Goal: Task Accomplishment & Management: Manage account settings

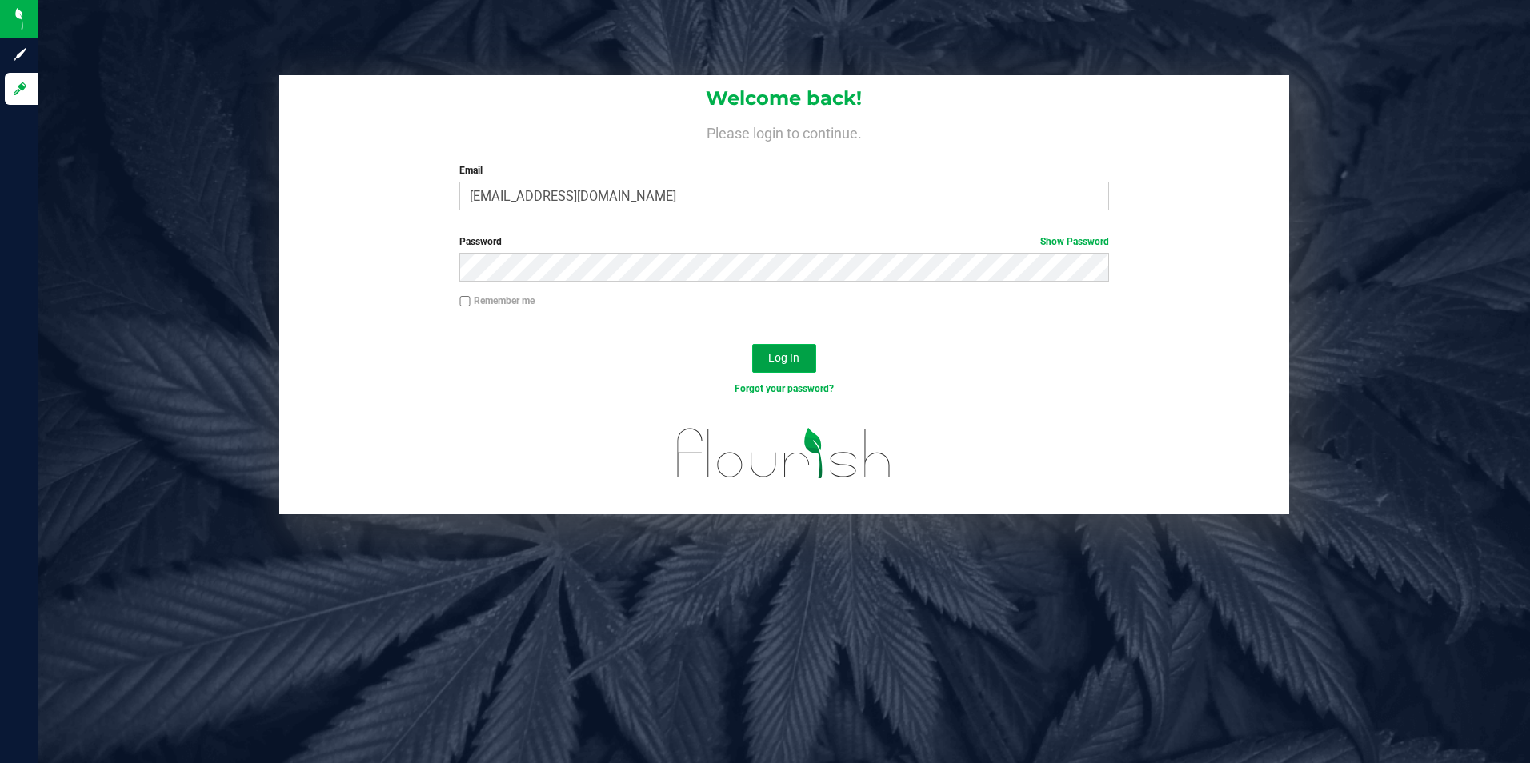
click at [778, 350] on button "Log In" at bounding box center [784, 358] width 64 height 29
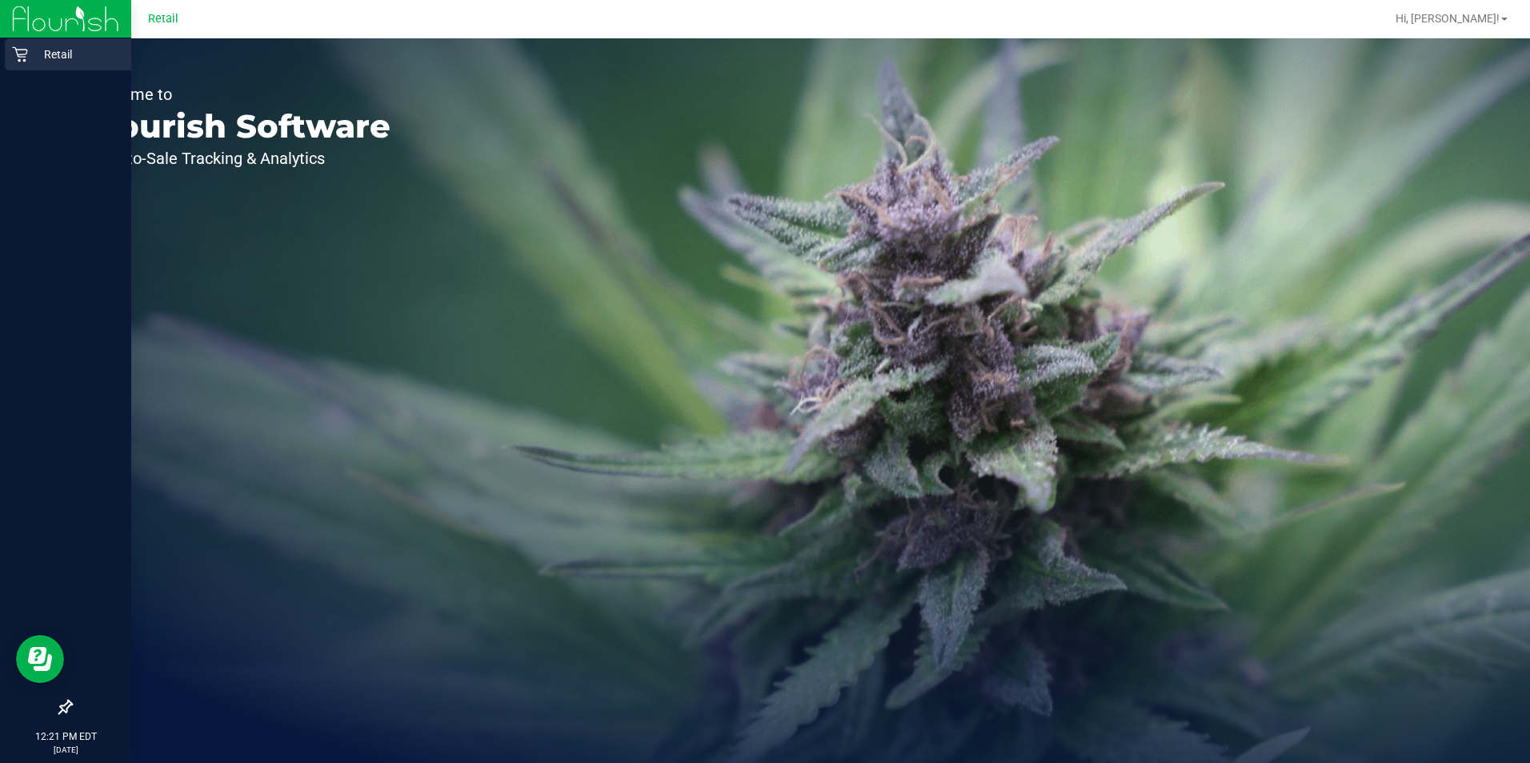
click at [22, 48] on icon at bounding box center [20, 54] width 16 height 16
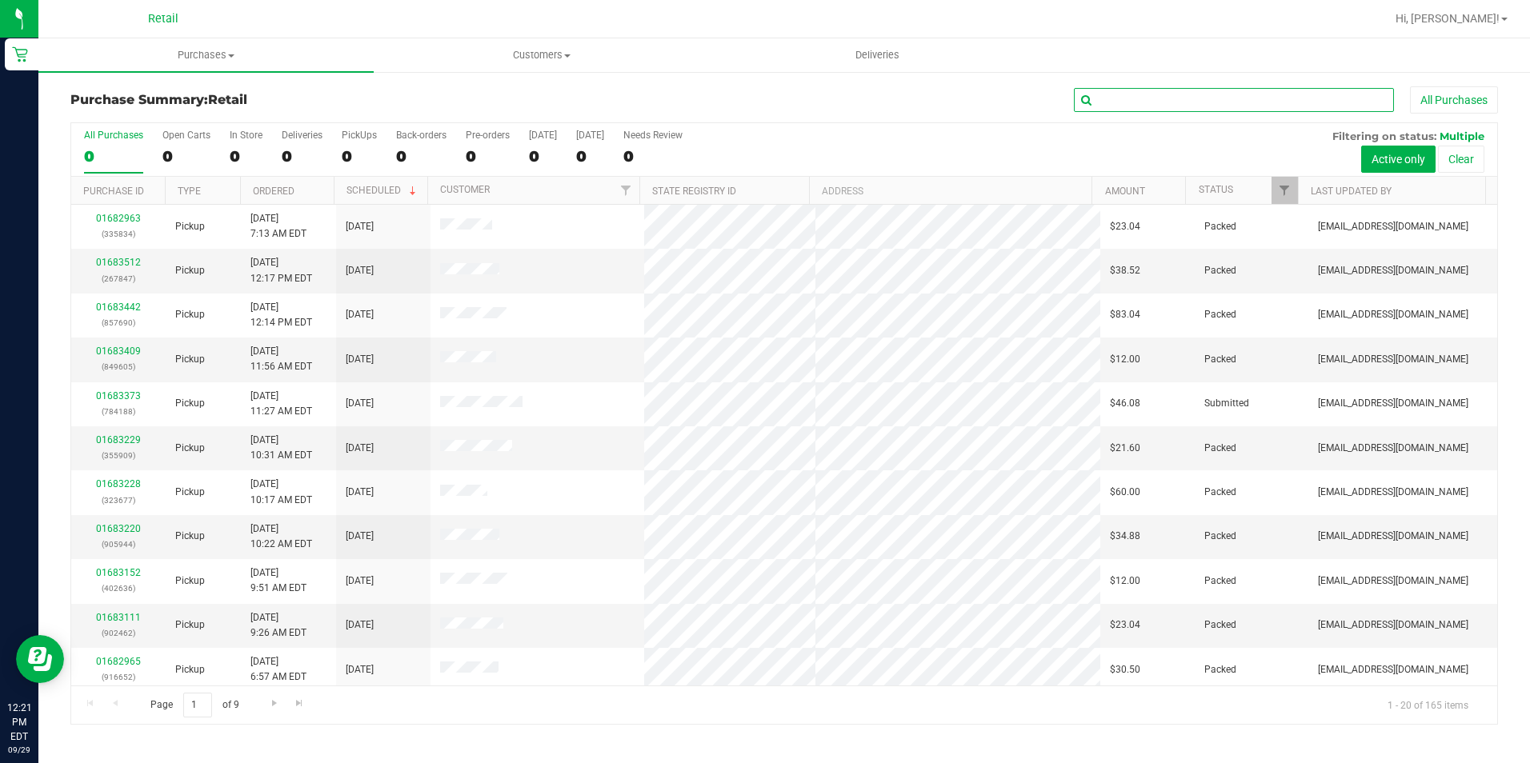
click at [1150, 94] on input "text" at bounding box center [1234, 100] width 320 height 24
type input "will"
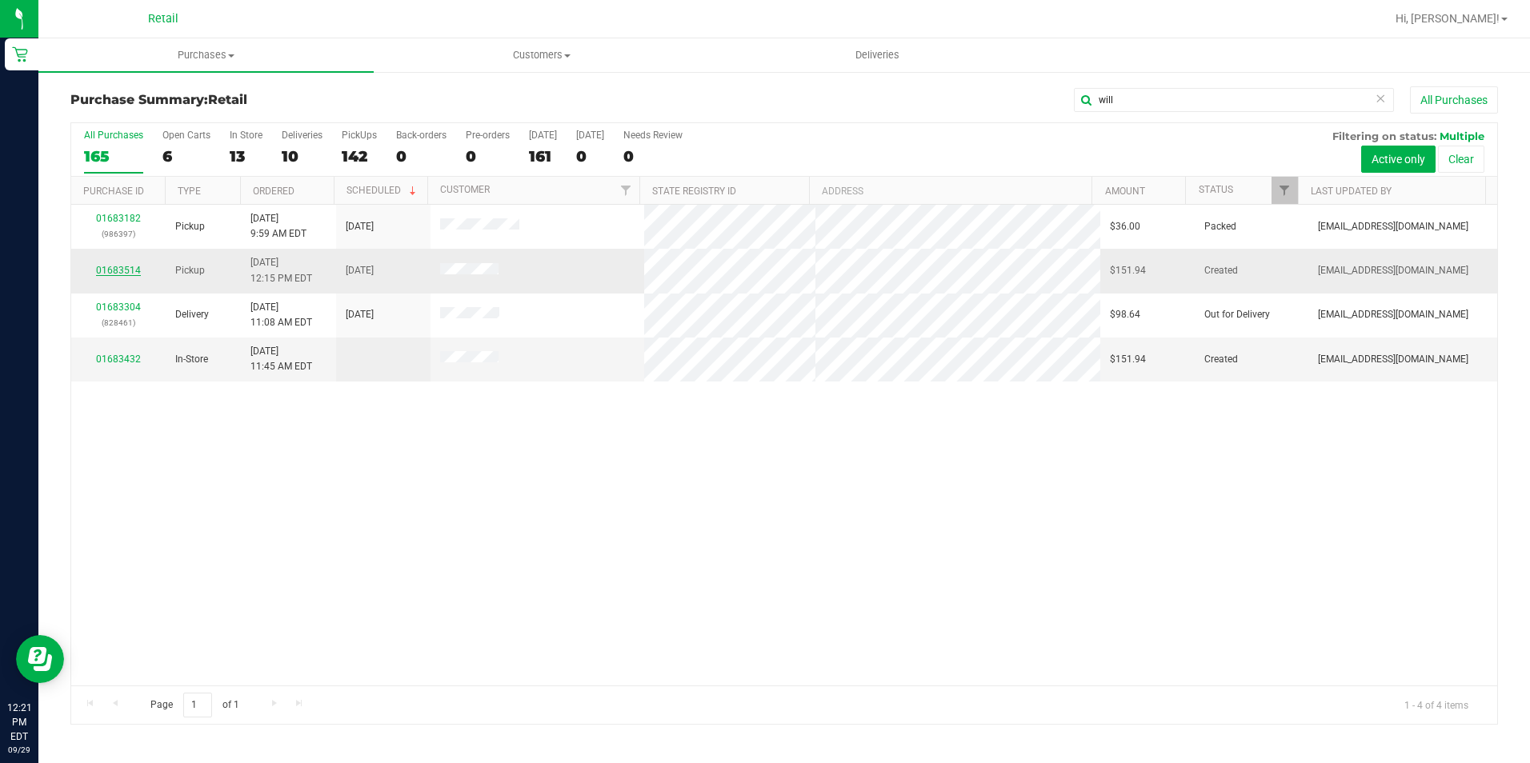
click at [116, 270] on link "01683514" at bounding box center [118, 270] width 45 height 11
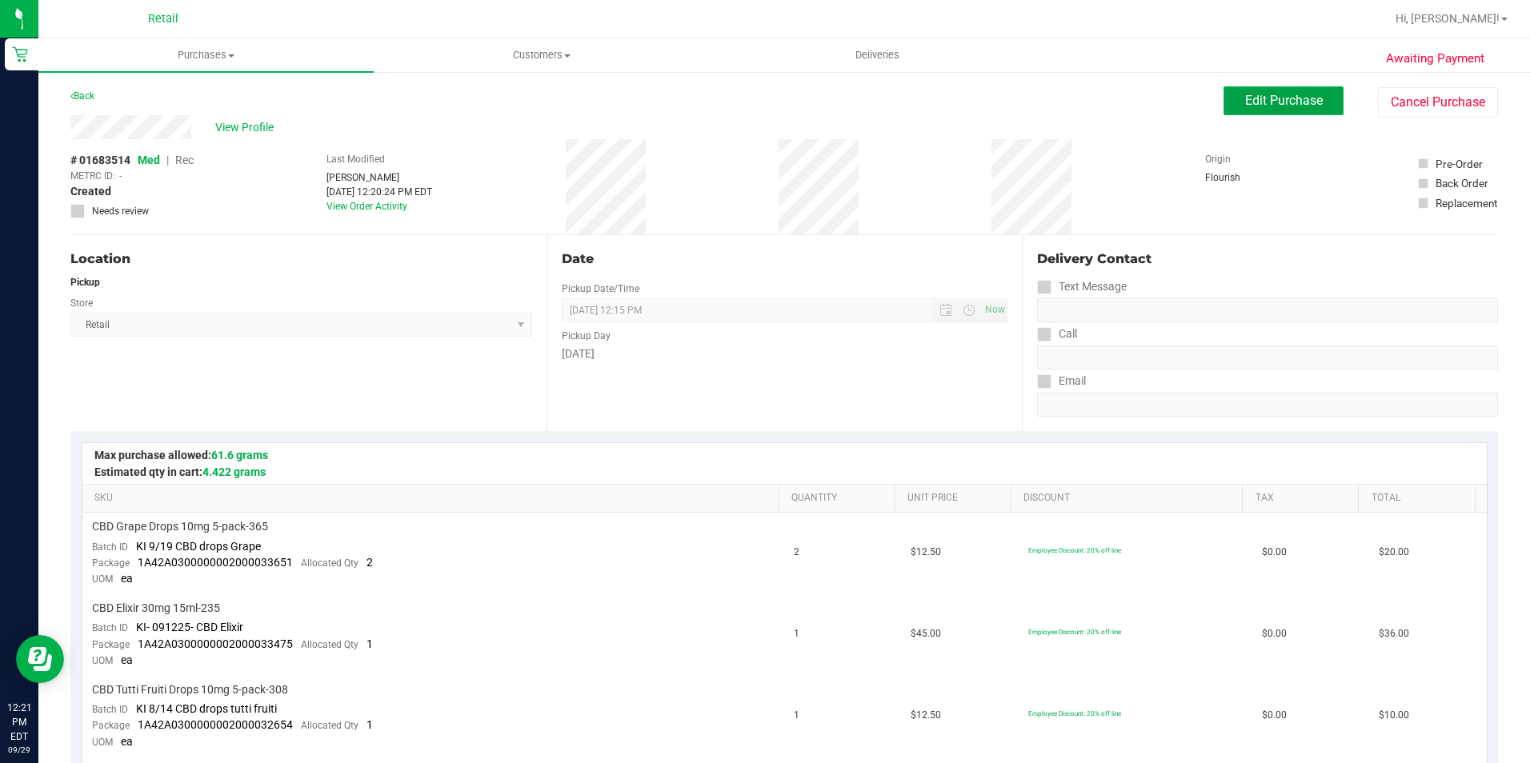
click at [1277, 94] on span "Edit Purchase" at bounding box center [1284, 100] width 78 height 15
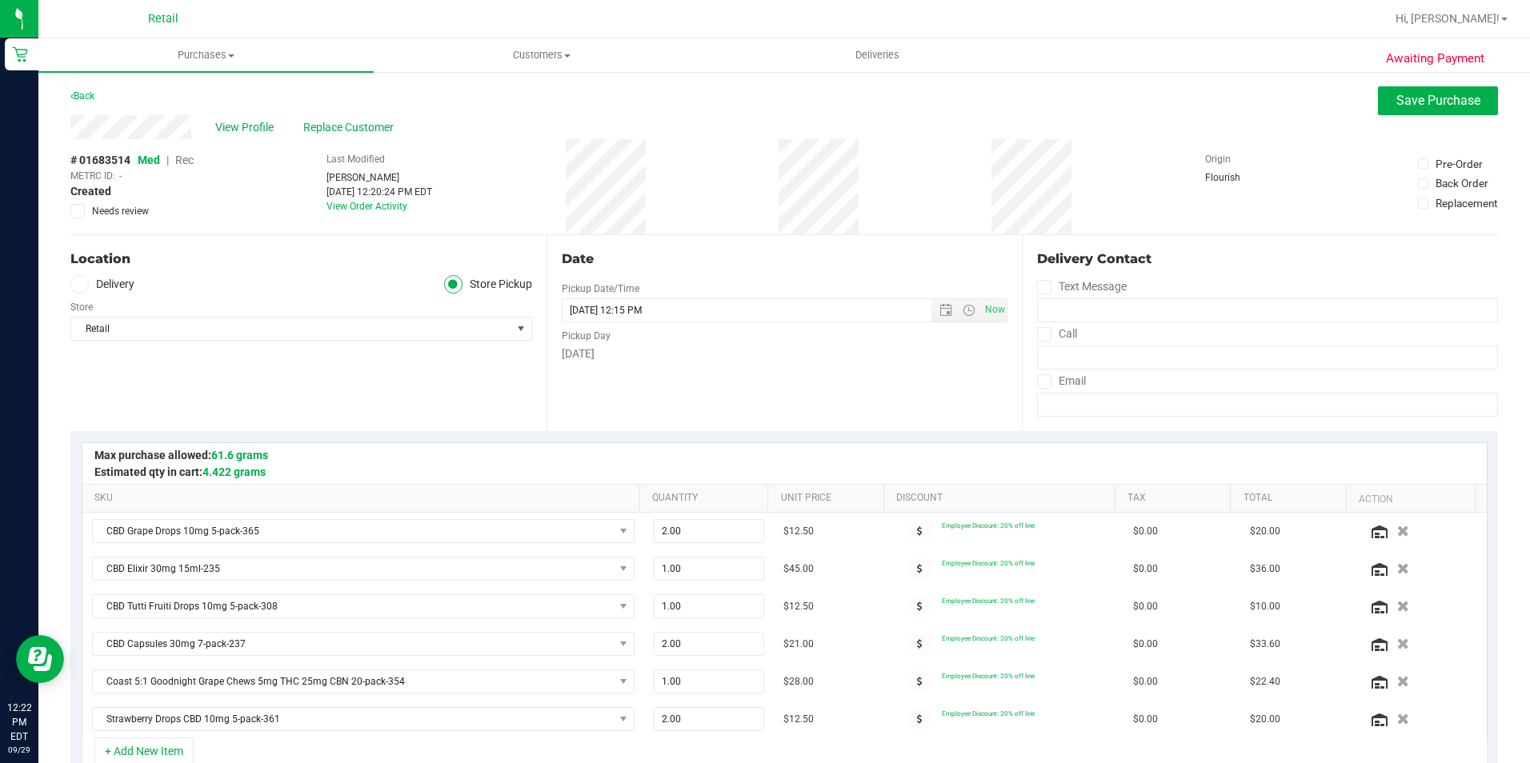
click at [77, 277] on span at bounding box center [79, 284] width 18 height 18
click at [0, 0] on input "Delivery" at bounding box center [0, 0] width 0 height 0
click at [118, 326] on span "[STREET_ADDRESS]" at bounding box center [120, 328] width 84 height 11
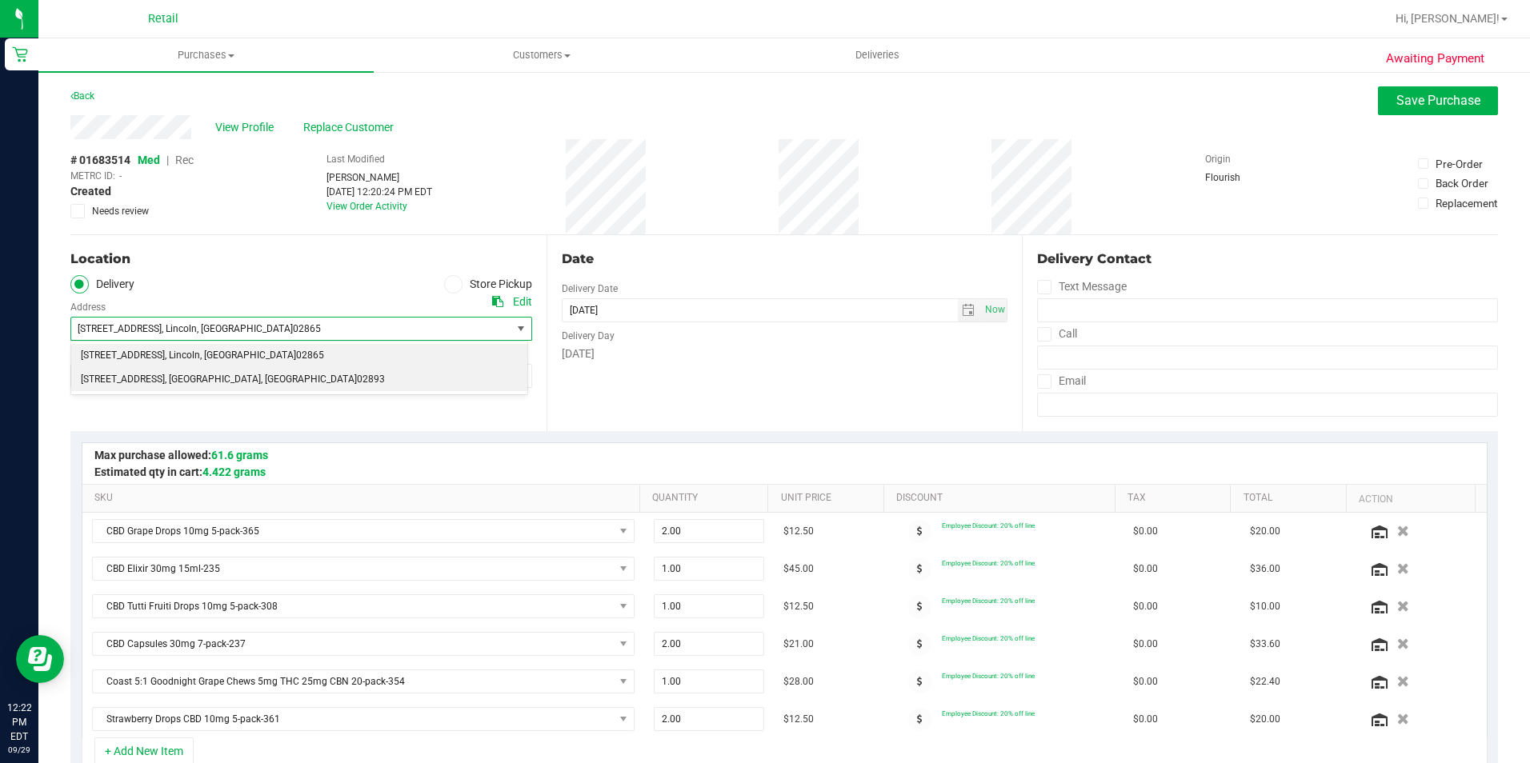
click at [130, 376] on span "[STREET_ADDRESS]" at bounding box center [123, 380] width 84 height 21
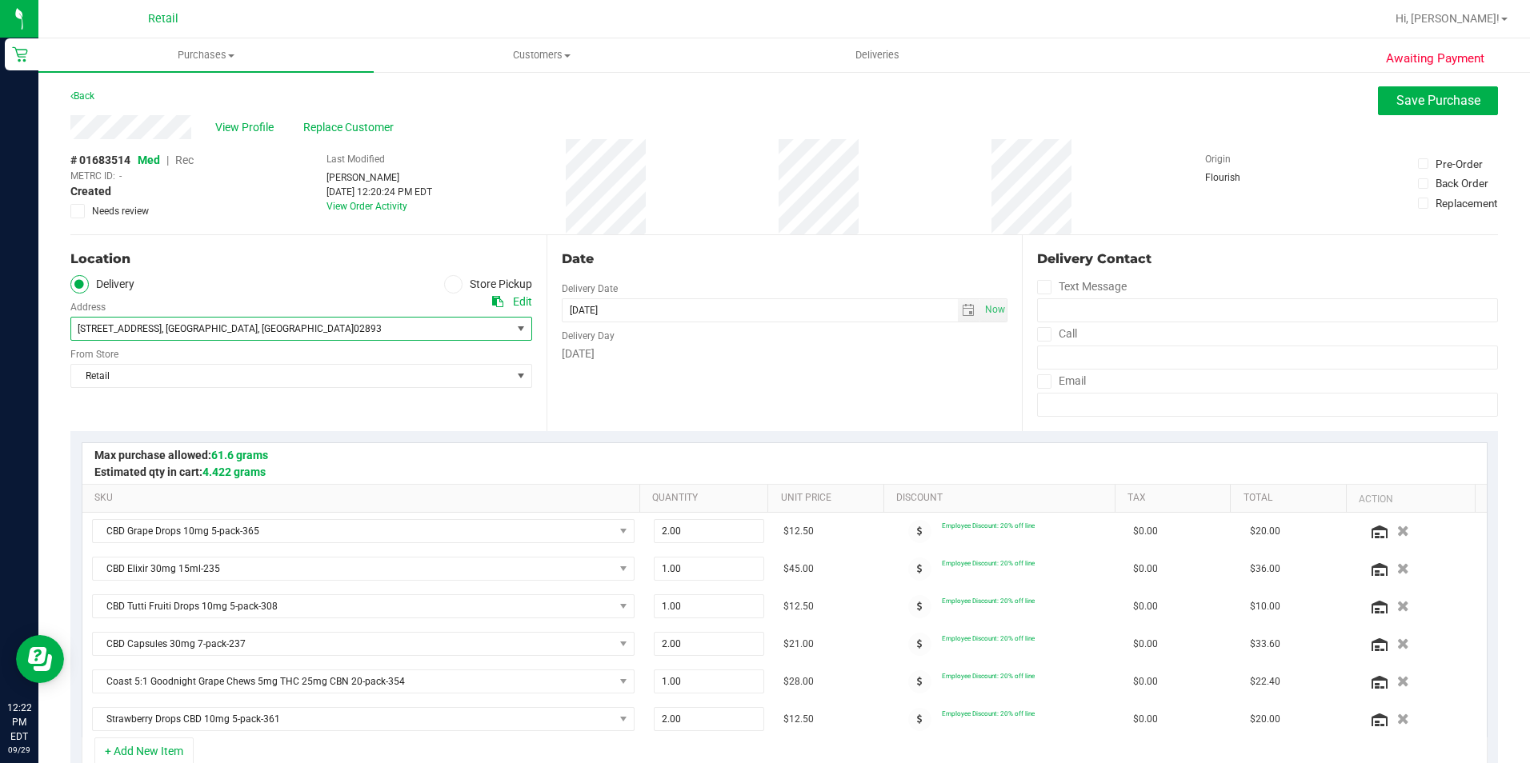
click at [420, 399] on div "Location Delivery Store Pickup Address Edit [STREET_ADDRESS] , [GEOGRAPHIC_DATA…" at bounding box center [308, 333] width 476 height 196
click at [1101, 358] on input "tel" at bounding box center [1267, 358] width 461 height 24
click at [1193, 223] on div "# 01683514 Med | Rec METRC ID: - Created Needs review Last Modified [PERSON_NAM…" at bounding box center [783, 186] width 1427 height 95
click at [1399, 114] on button "Save Purchase" at bounding box center [1438, 100] width 120 height 29
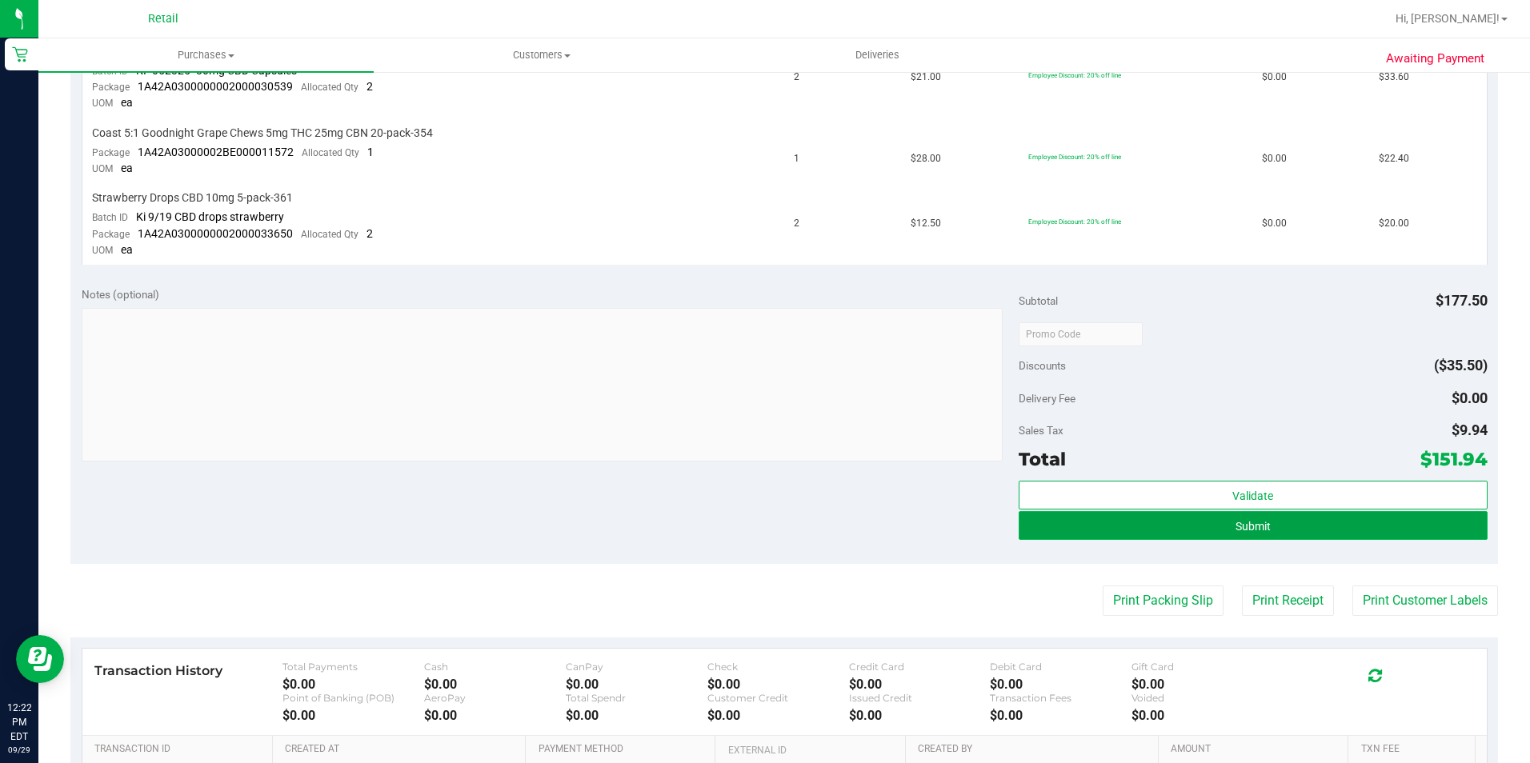
click at [1329, 522] on button "Submit" at bounding box center [1252, 525] width 469 height 29
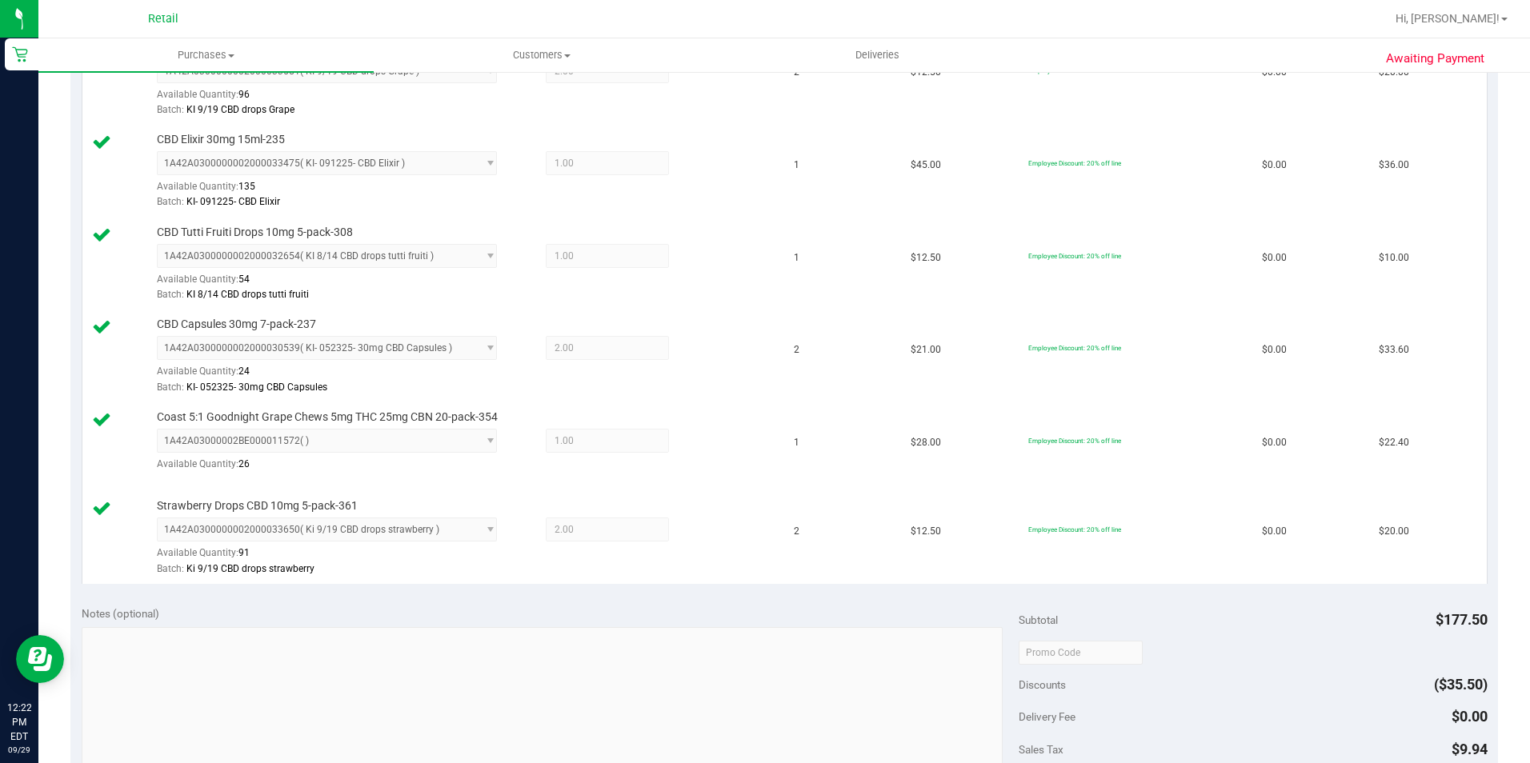
scroll to position [880, 0]
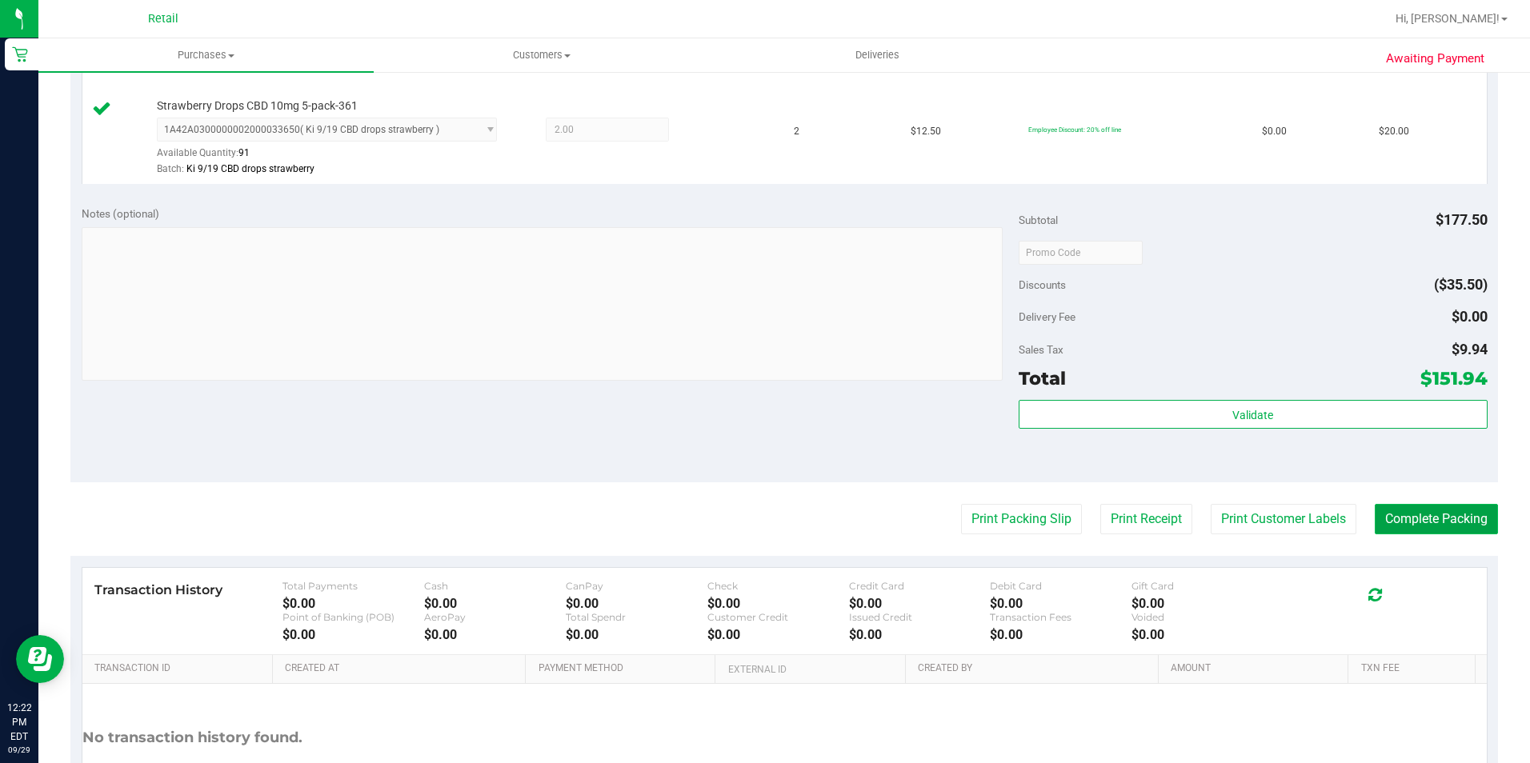
click at [1432, 521] on button "Complete Packing" at bounding box center [1435, 519] width 123 height 30
